Goal: Task Accomplishment & Management: Manage account settings

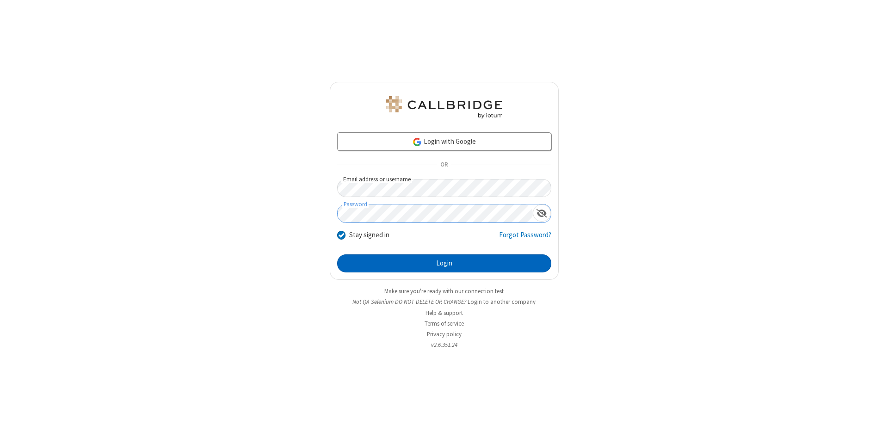
click at [444, 264] on button "Login" at bounding box center [444, 263] width 214 height 18
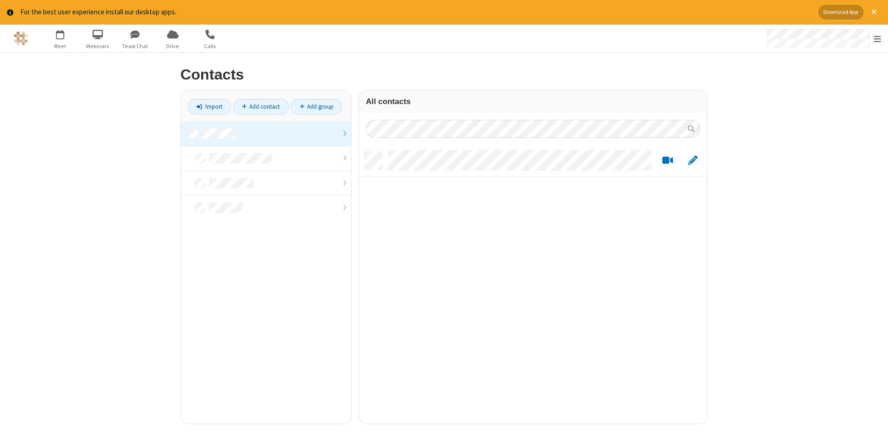
click at [266, 134] on link at bounding box center [266, 134] width 170 height 25
click at [261, 106] on link "Add contact" at bounding box center [261, 107] width 56 height 16
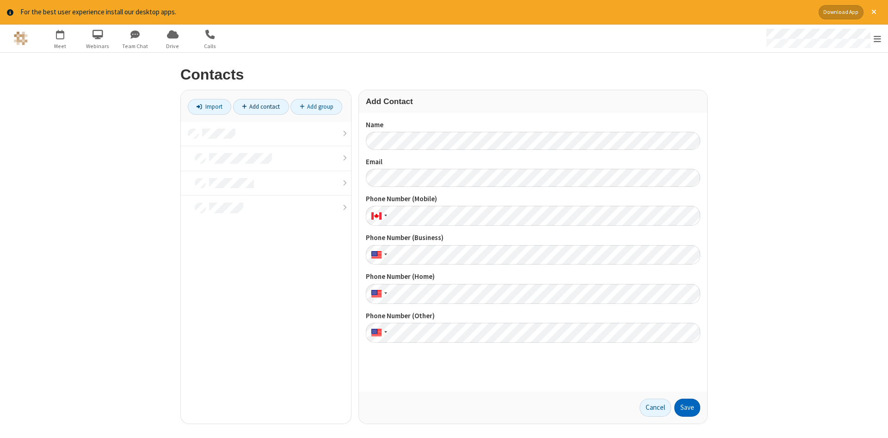
click at [687, 407] on button "Save" at bounding box center [687, 408] width 26 height 18
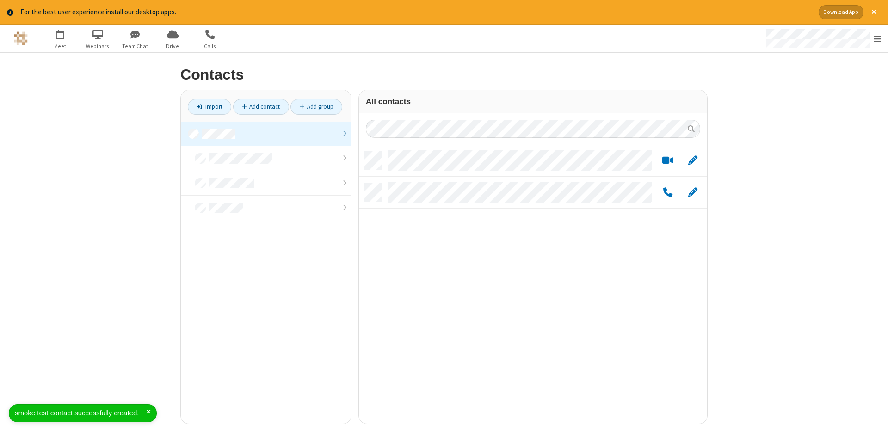
scroll to position [279, 348]
